Goal: Check status: Check status

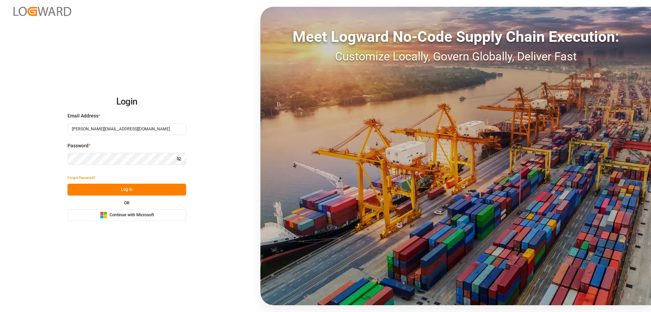
click at [125, 186] on button "Log In" at bounding box center [126, 189] width 119 height 12
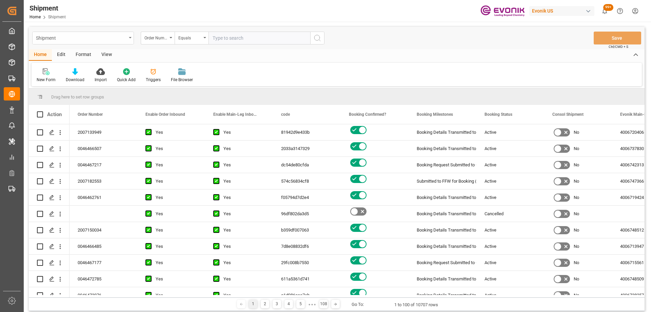
click at [97, 36] on div "Shipment" at bounding box center [81, 37] width 91 height 8
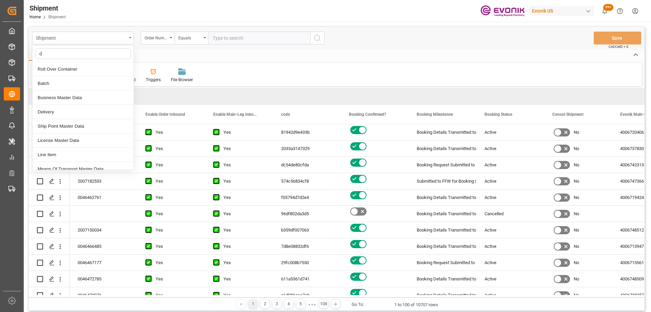
type input "de"
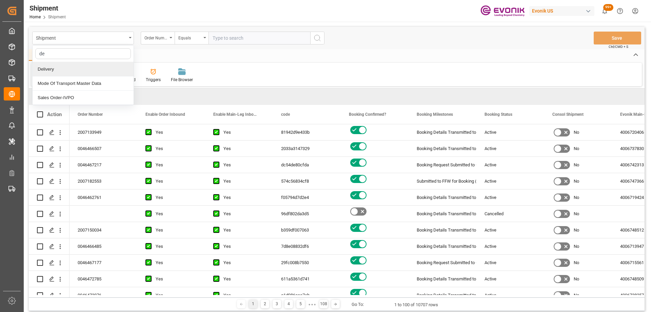
click at [61, 70] on div "Delivery" at bounding box center [83, 69] width 101 height 14
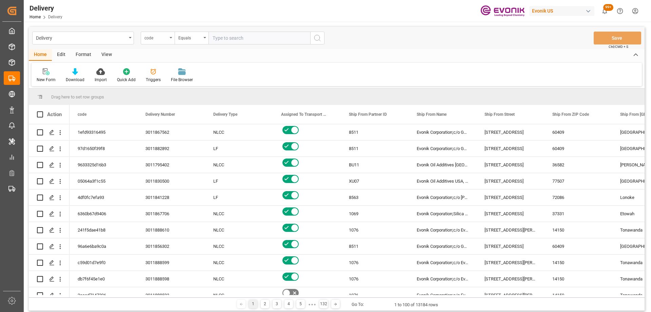
click at [158, 40] on div "code" at bounding box center [155, 37] width 23 height 8
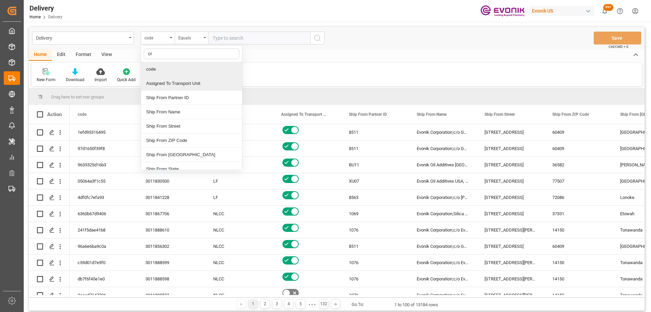
type input "ord"
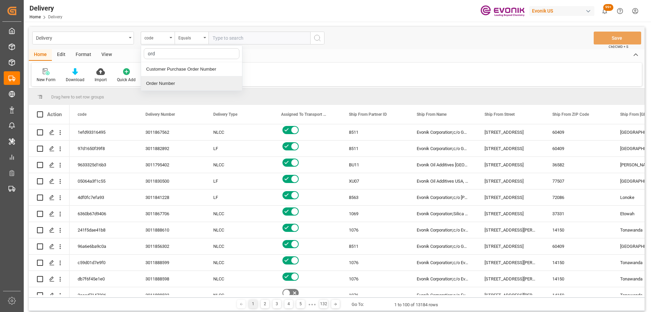
click at [173, 83] on div "Order Number" at bounding box center [191, 83] width 101 height 14
click at [228, 39] on input "text" at bounding box center [260, 38] width 102 height 13
paste input "2007133936"
type input "2007133936"
click at [318, 38] on icon "search button" at bounding box center [317, 38] width 8 height 8
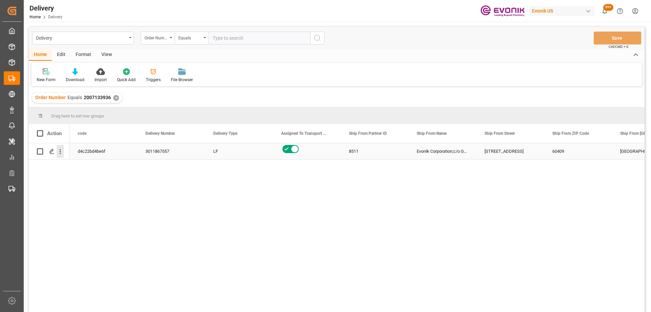
click at [60, 151] on icon "open menu" at bounding box center [60, 151] width 1 height 5
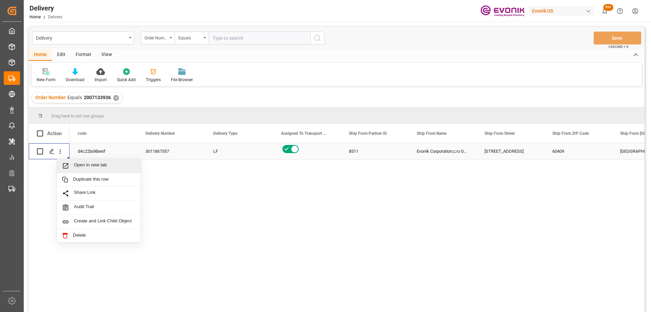
click at [85, 167] on span "Open in new tab" at bounding box center [105, 165] width 62 height 7
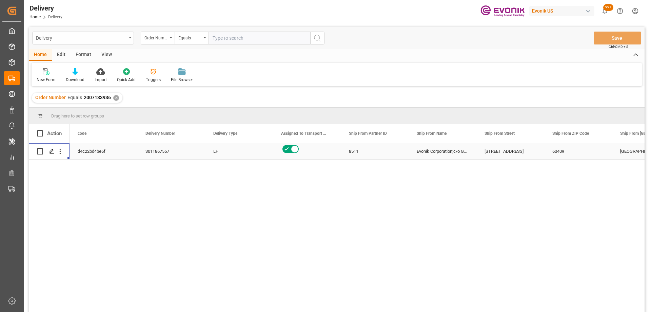
click at [76, 41] on div "Delivery" at bounding box center [81, 37] width 91 height 8
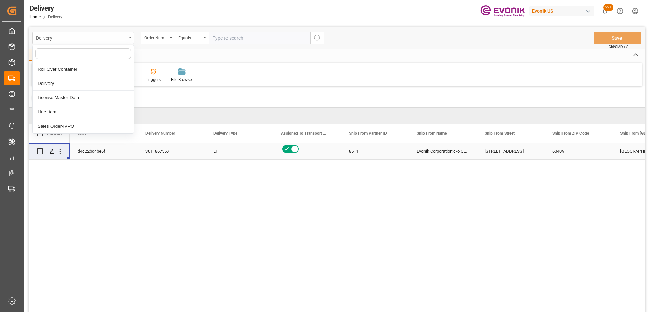
type input "li"
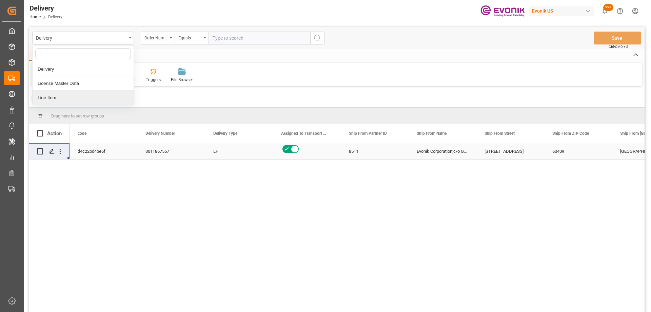
click at [49, 98] on div "Line Item" at bounding box center [83, 98] width 101 height 14
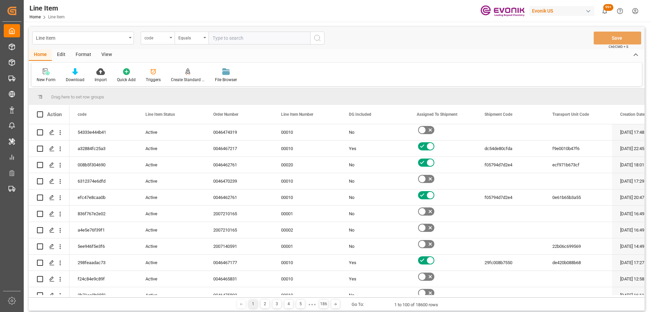
click at [151, 38] on div "code" at bounding box center [155, 37] width 23 height 8
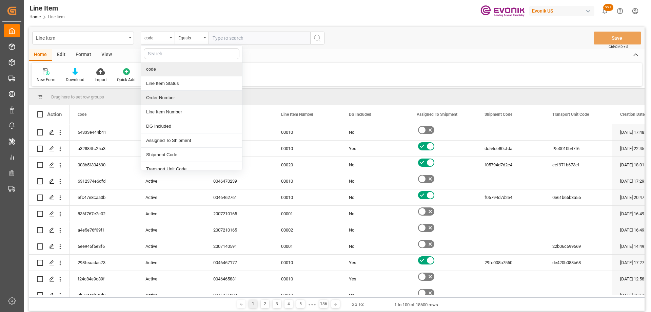
click at [166, 97] on div "Order Number" at bounding box center [191, 98] width 101 height 14
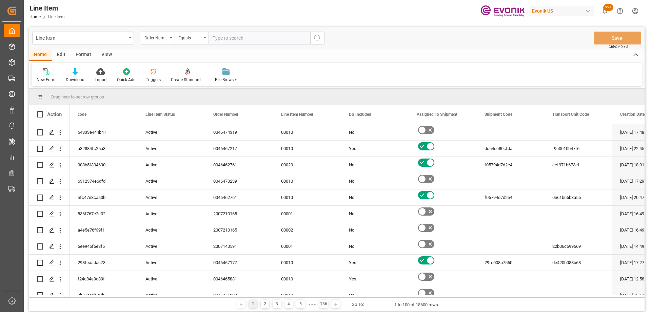
click at [225, 38] on input "text" at bounding box center [260, 38] width 102 height 13
paste input "2007133936"
type input "2007133936"
click at [317, 37] on icon "search button" at bounding box center [317, 38] width 8 height 8
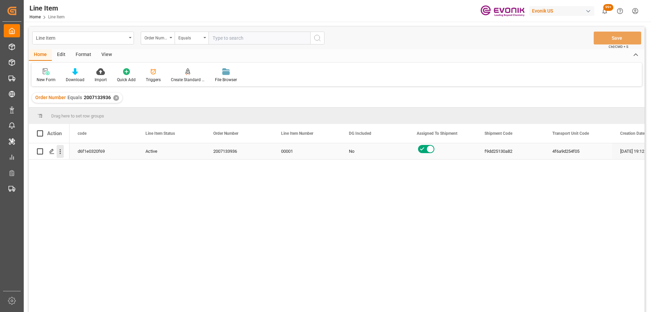
click at [61, 146] on button "open menu" at bounding box center [60, 151] width 7 height 13
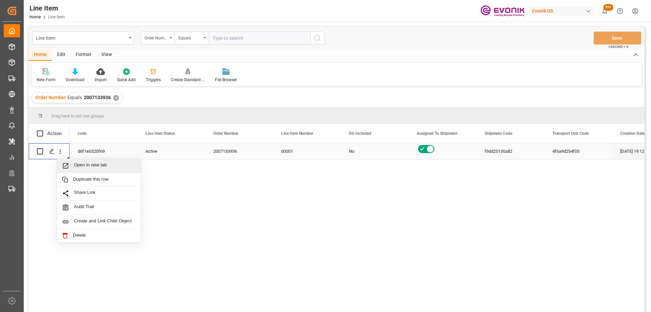
click at [81, 165] on span "Open in new tab" at bounding box center [105, 165] width 62 height 7
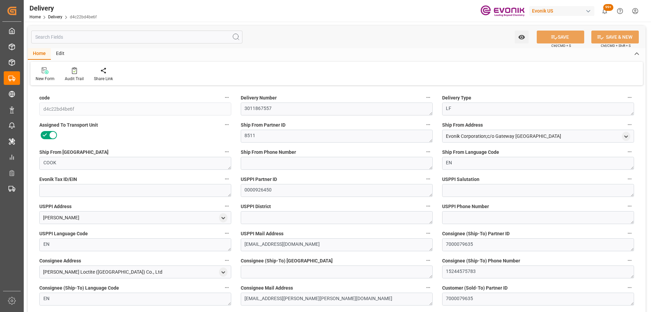
type input "USLAX"
type input "CNTAO"
type input "0"
type input "0.3658"
type input "45.36"
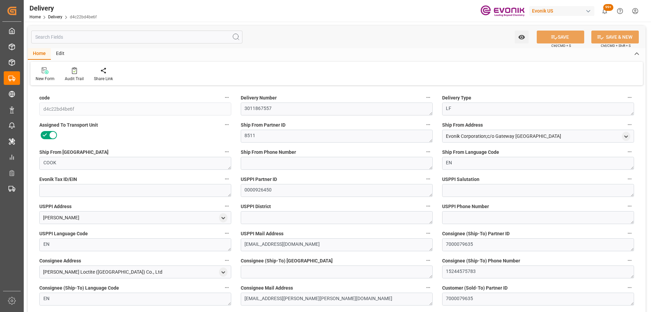
type input "2"
type input "365.806"
type input "45.36"
type input "12-01-2025"
type input "10-01-2025"
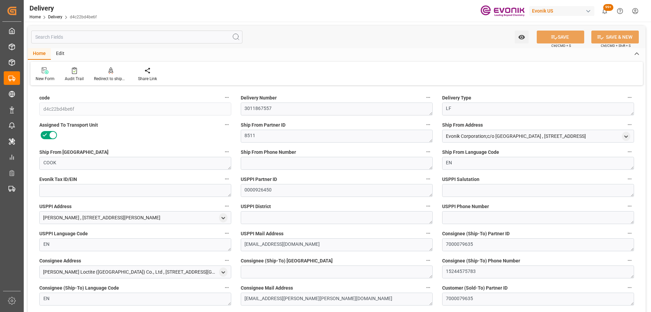
type input "10-01-2025"
type input "10-01-2025 00:00"
type input "09-25-2025 18:23"
type input "10-02-2025 13:24"
click at [102, 36] on input "text" at bounding box center [136, 37] width 211 height 13
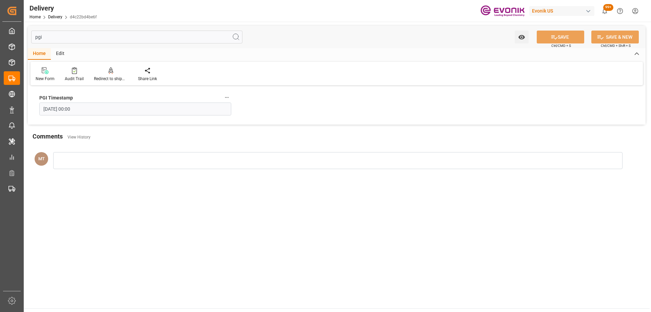
type input "pgi"
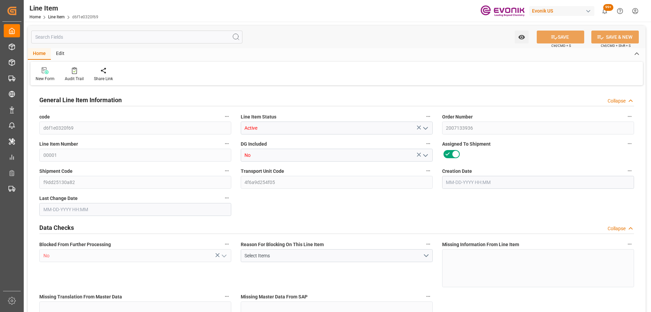
type input "2"
type input "284.272"
type input "240"
type input "2.043"
type input "8"
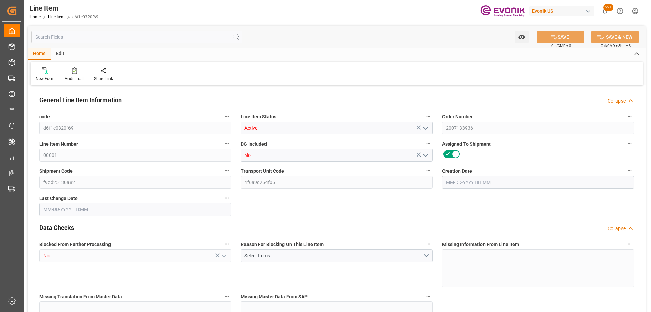
type input "2541.6"
type input "8"
type input "284.272"
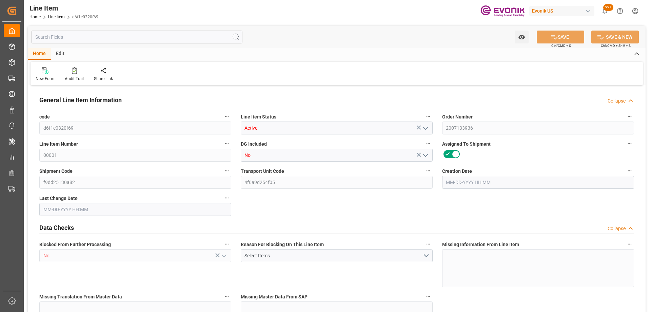
type input "324.272"
type input "240"
type input "2.043"
type input "2042.968"
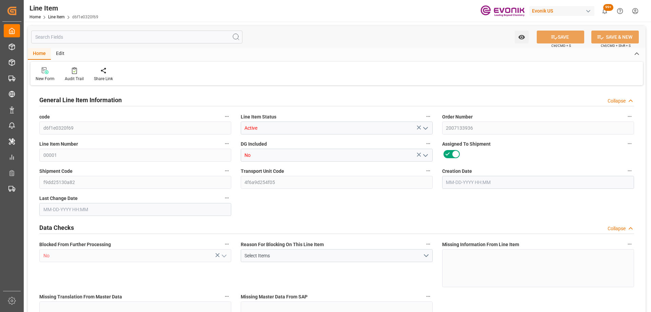
type input "8"
type input "284.272"
type input "240"
type input "2.043"
type input "08-08-2025 19:12"
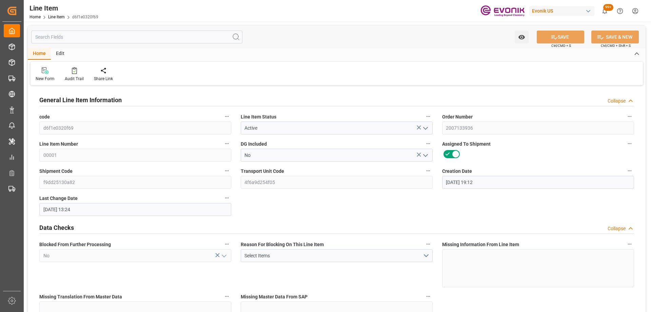
type input "10-02-2025 13:24"
type input "12-01-2025"
type input "10-01-2025"
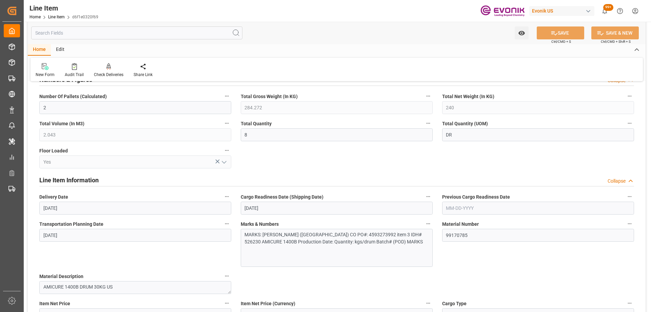
scroll to position [305, 0]
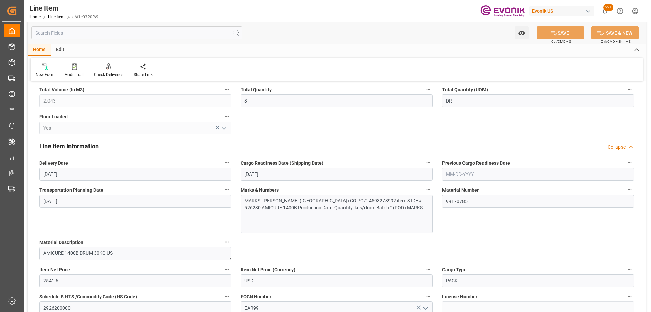
click at [228, 160] on icon "button" at bounding box center [226, 162] width 5 height 5
click at [233, 165] on icon at bounding box center [232, 163] width 6 height 6
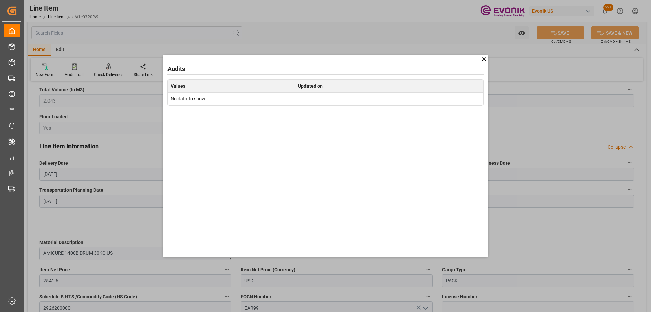
click at [490, 59] on div "Audits Values Updated on No data to show" at bounding box center [325, 156] width 651 height 312
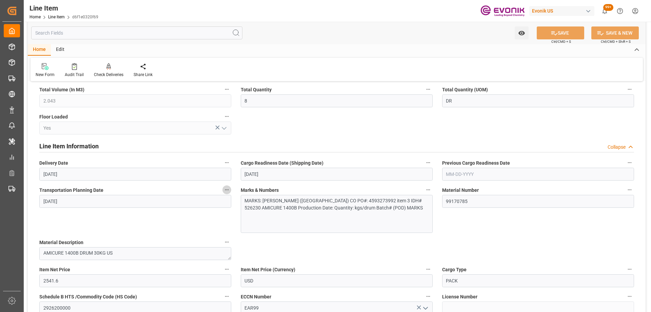
click at [228, 190] on icon "button" at bounding box center [226, 189] width 5 height 5
click at [227, 186] on li "Audits" at bounding box center [239, 189] width 35 height 11
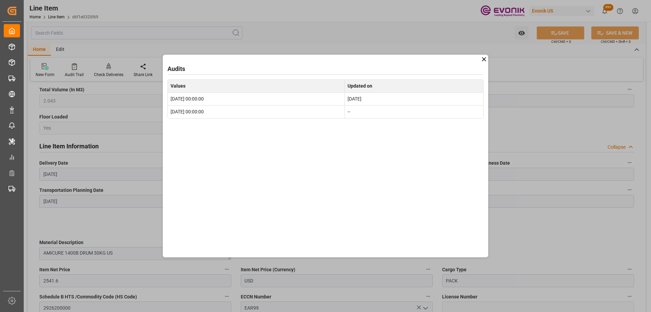
click at [485, 58] on icon at bounding box center [484, 59] width 4 height 4
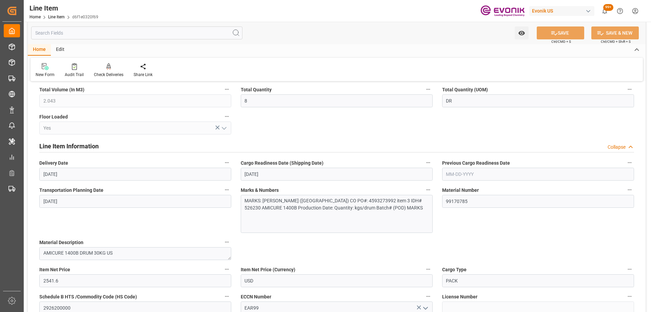
click at [222, 164] on label "Delivery Date" at bounding box center [135, 162] width 192 height 9
click at [222, 164] on button "Delivery Date" at bounding box center [226, 162] width 9 height 9
click at [232, 164] on icon at bounding box center [231, 162] width 7 height 7
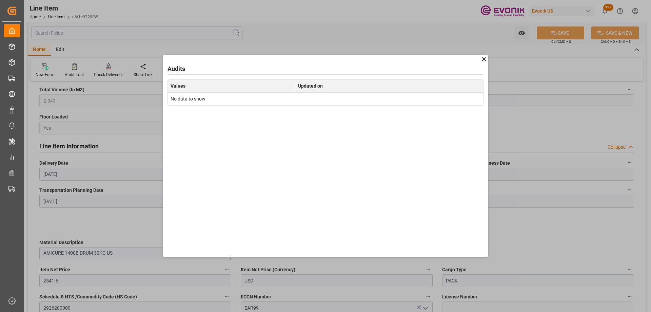
click at [478, 61] on div "Audits Values Updated on No data to show" at bounding box center [326, 156] width 326 height 202
click at [480, 60] on div "Audits Values Updated on No data to show" at bounding box center [326, 156] width 326 height 202
click at [481, 59] on icon at bounding box center [483, 59] width 7 height 7
